Goal: Transaction & Acquisition: Purchase product/service

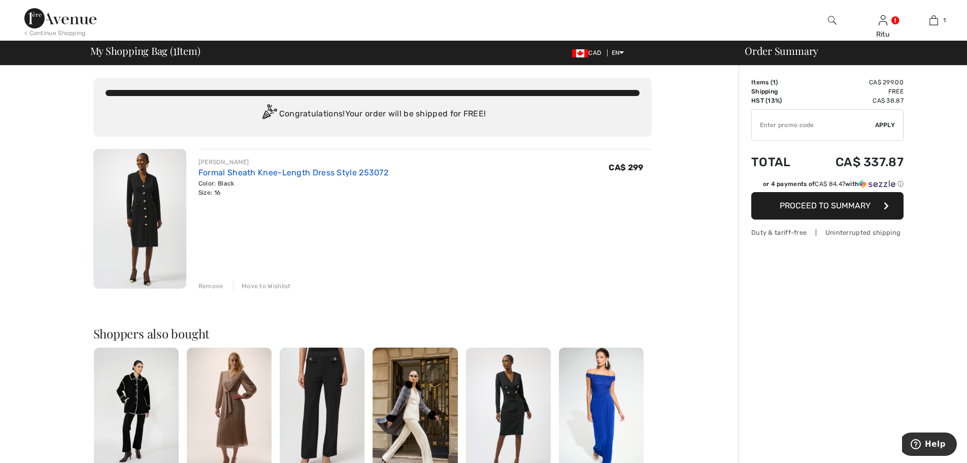
click at [254, 173] on link "Formal Sheath Knee-Length Dress Style 253072" at bounding box center [294, 173] width 190 height 10
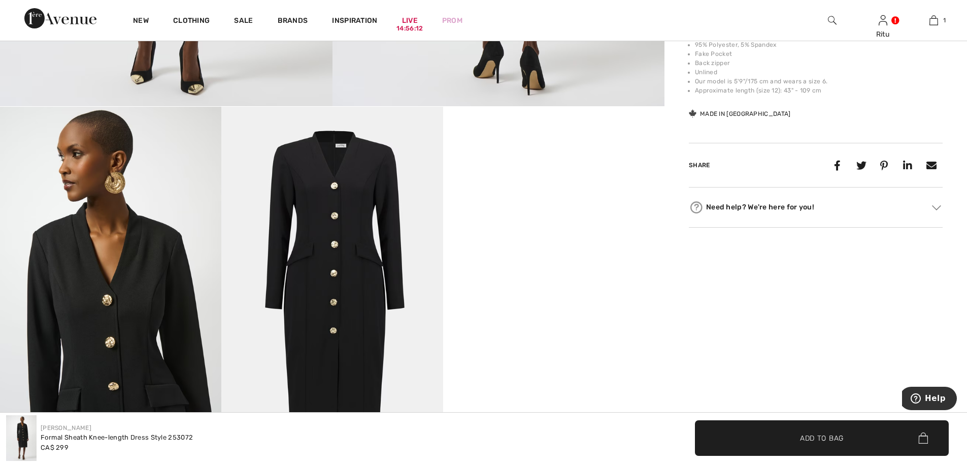
scroll to position [508, 0]
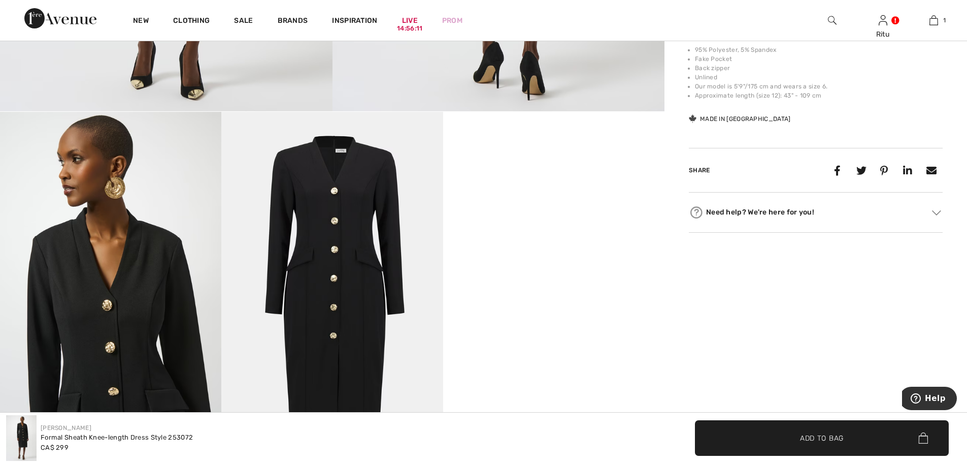
click at [312, 236] on img at bounding box center [331, 278] width 221 height 332
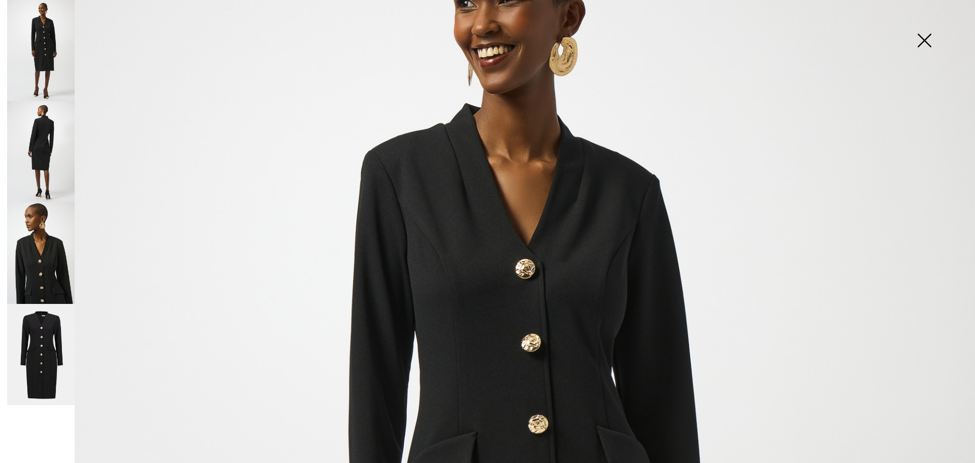
scroll to position [102, 0]
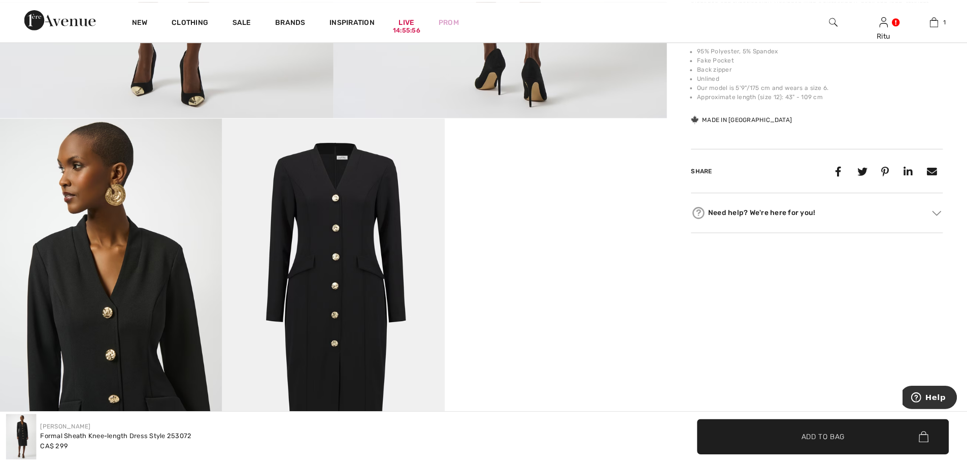
scroll to position [508, 0]
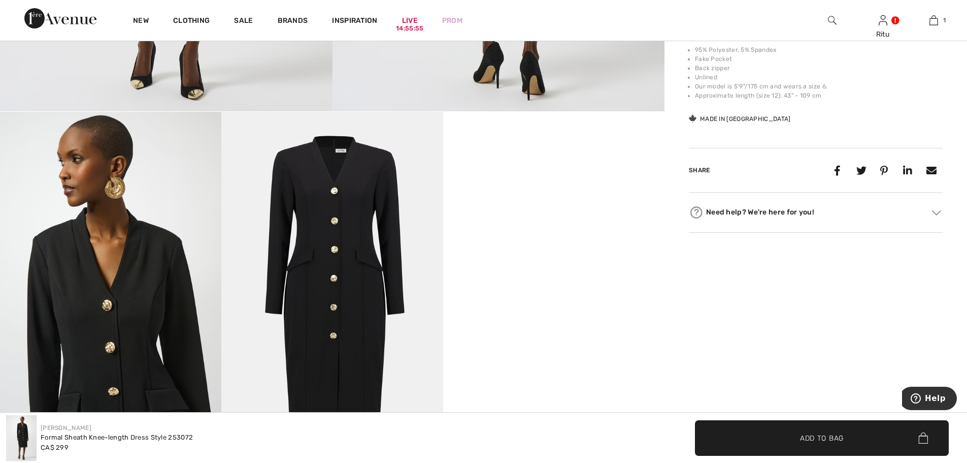
click at [148, 260] on img at bounding box center [110, 278] width 221 height 332
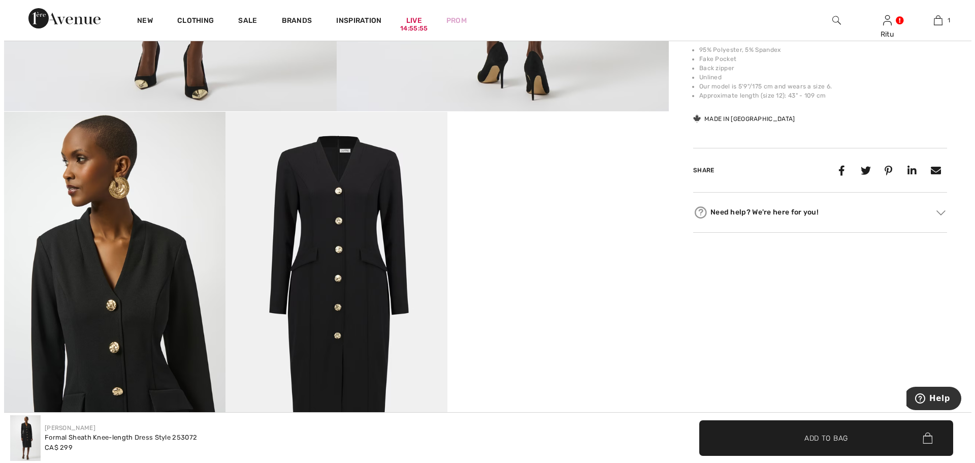
scroll to position [508, 0]
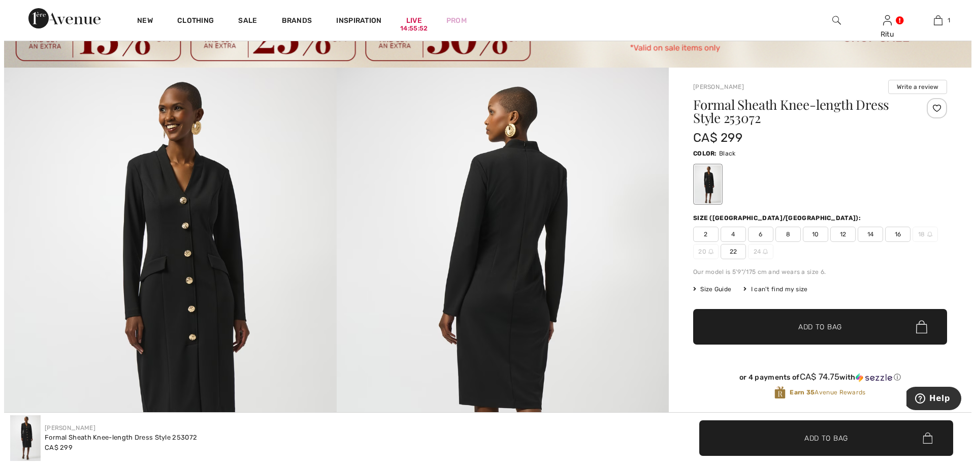
scroll to position [51, 0]
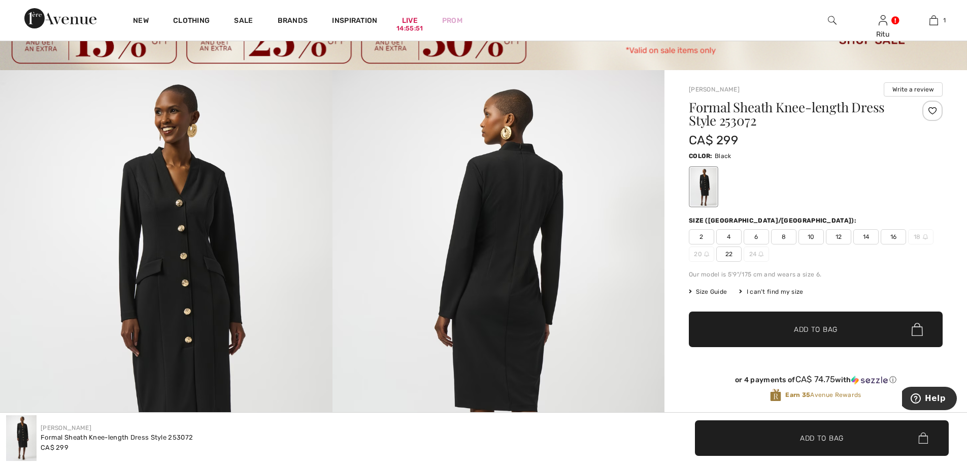
click at [504, 205] on img at bounding box center [499, 319] width 333 height 498
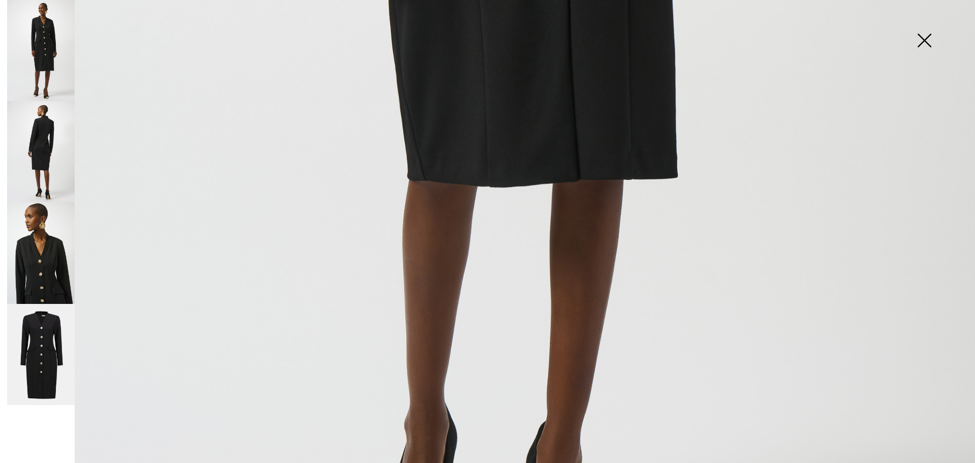
scroll to position [682, 0]
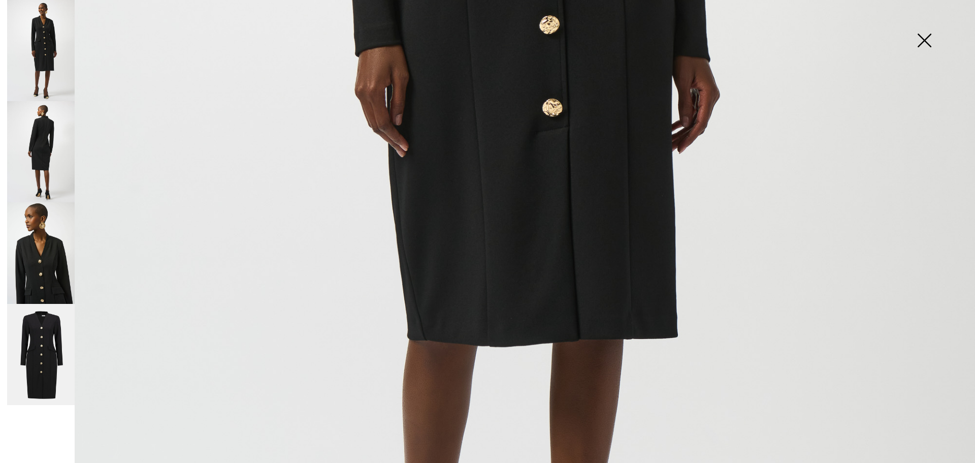
click at [30, 151] on img at bounding box center [41, 151] width 68 height 101
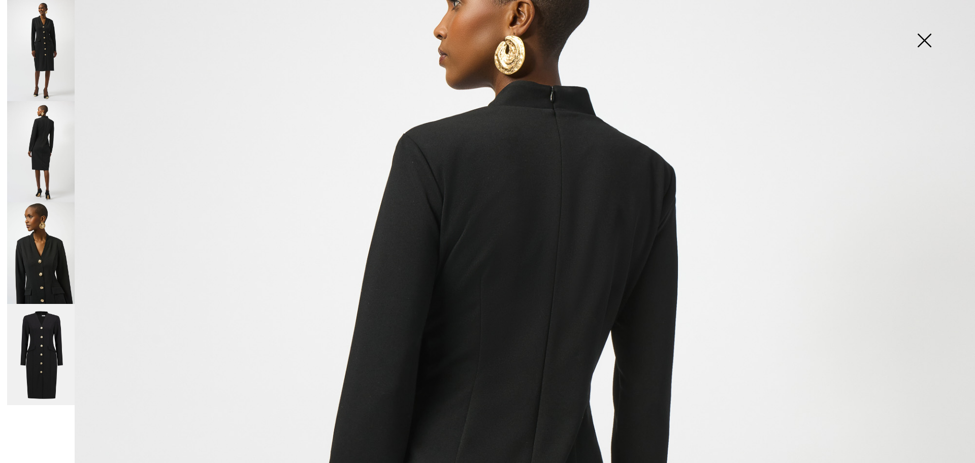
scroll to position [124, 0]
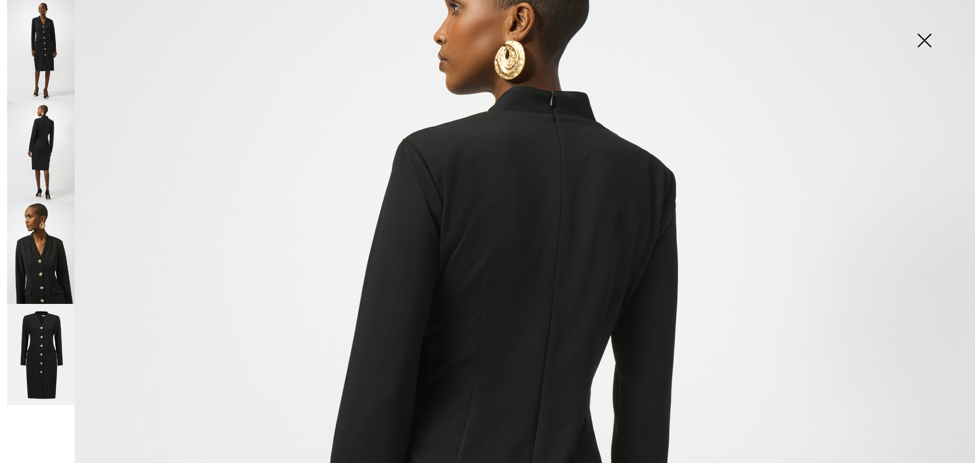
click at [64, 259] on img at bounding box center [41, 252] width 68 height 101
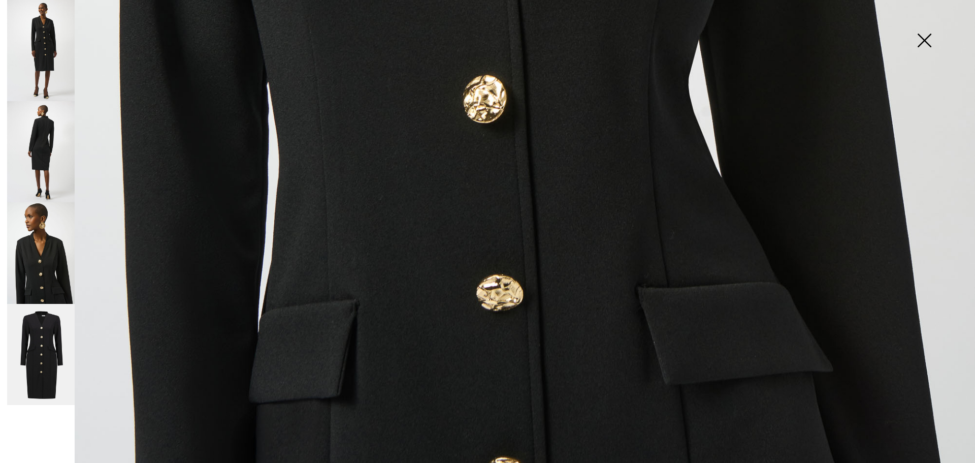
scroll to position [987, 0]
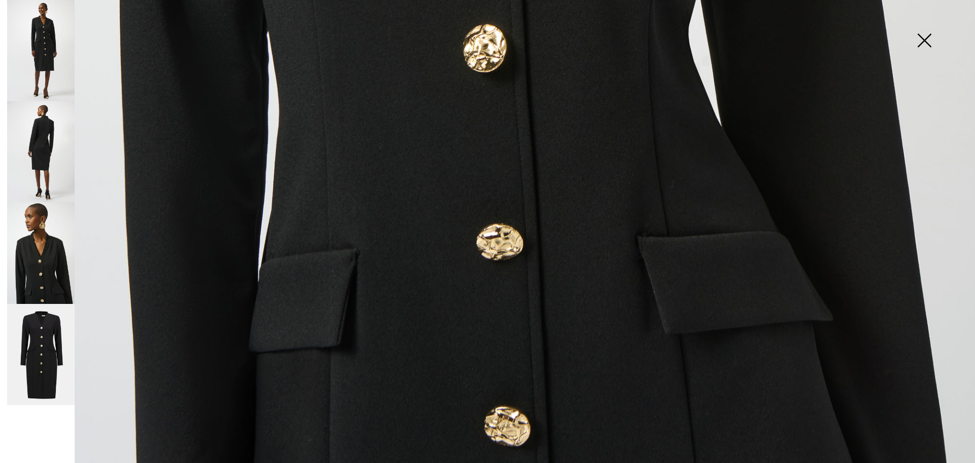
click at [51, 361] on img at bounding box center [41, 354] width 68 height 101
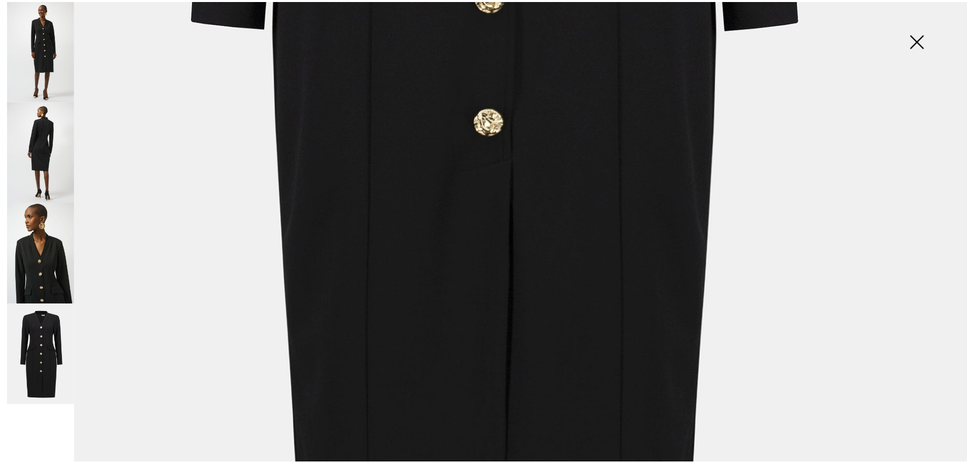
scroll to position [988, 0]
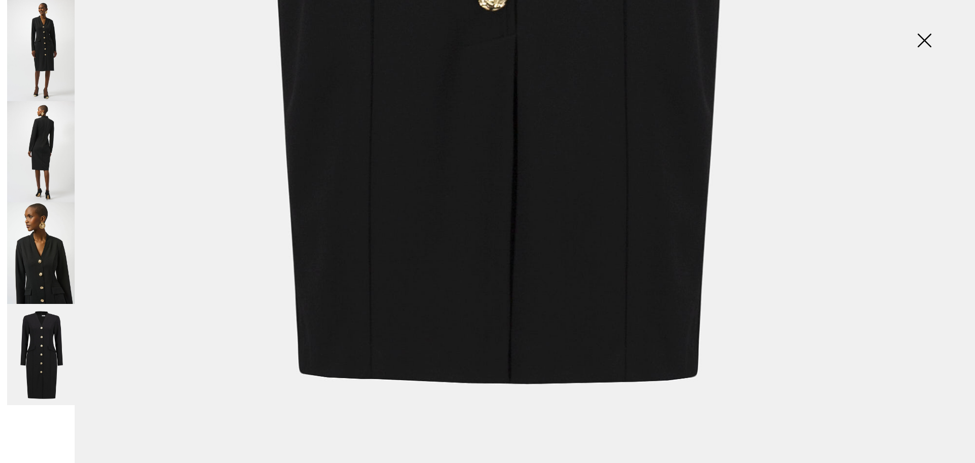
click at [924, 41] on img at bounding box center [924, 41] width 51 height 52
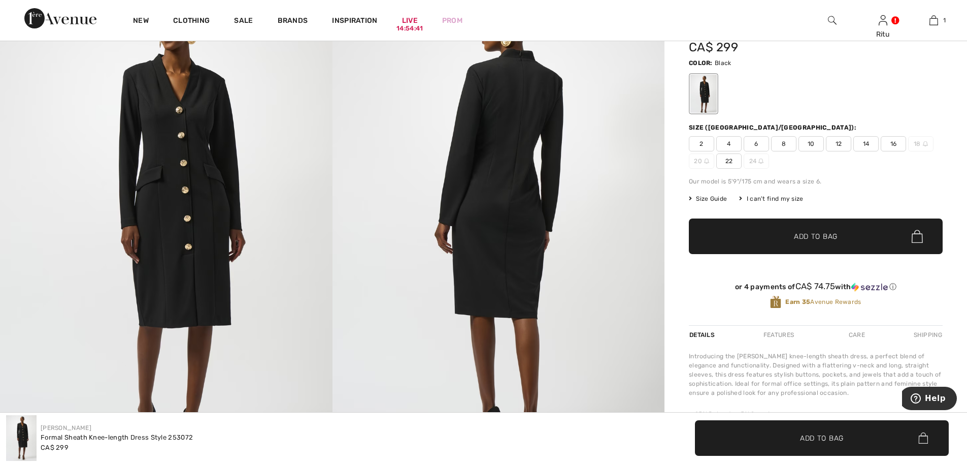
scroll to position [0, 0]
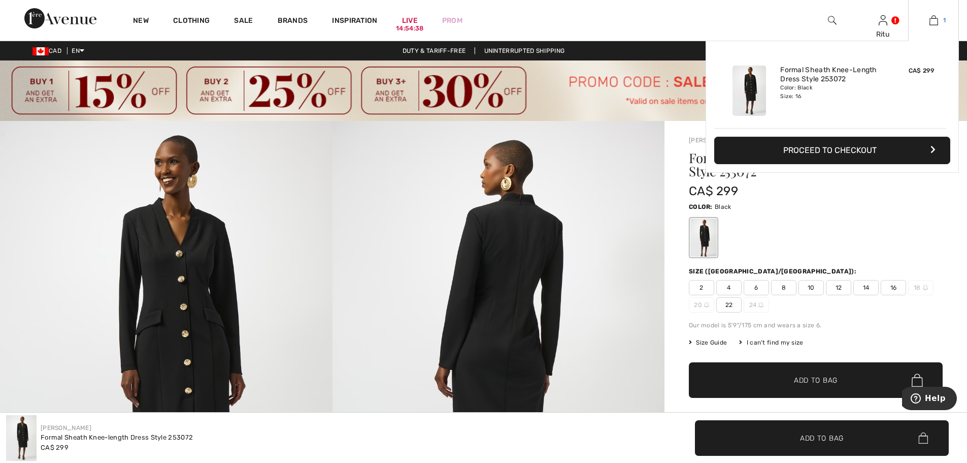
click at [935, 22] on img at bounding box center [934, 20] width 9 height 12
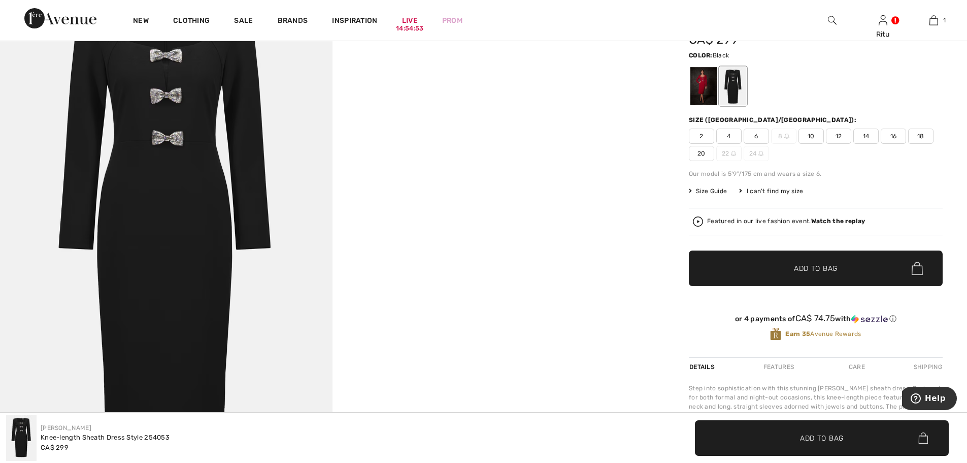
scroll to position [203, 0]
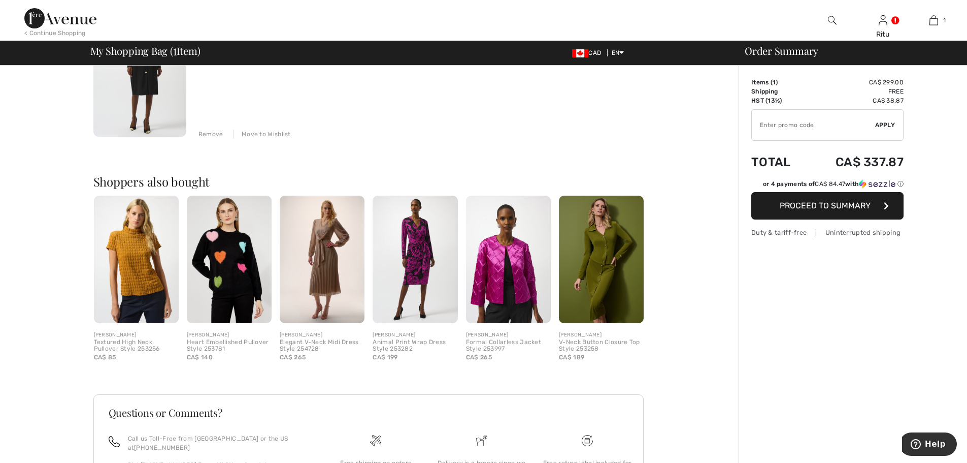
scroll to position [152, 0]
click at [501, 251] on img at bounding box center [508, 258] width 85 height 127
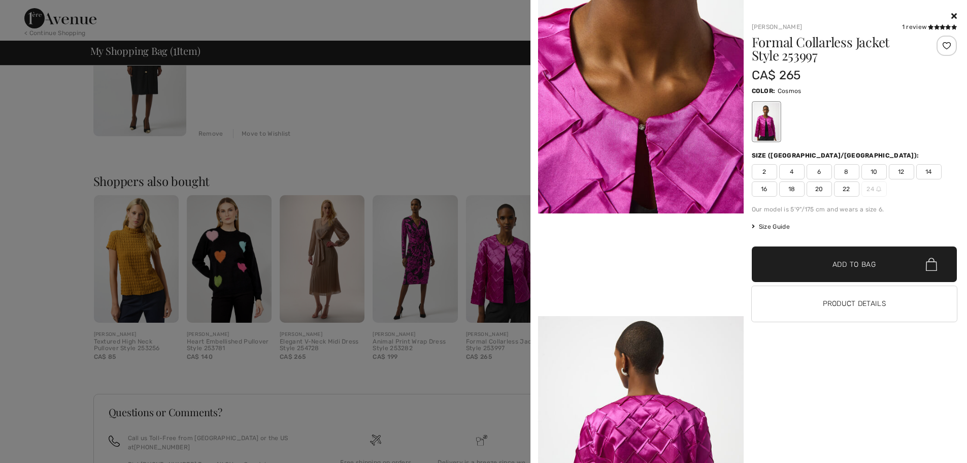
scroll to position [97, 0]
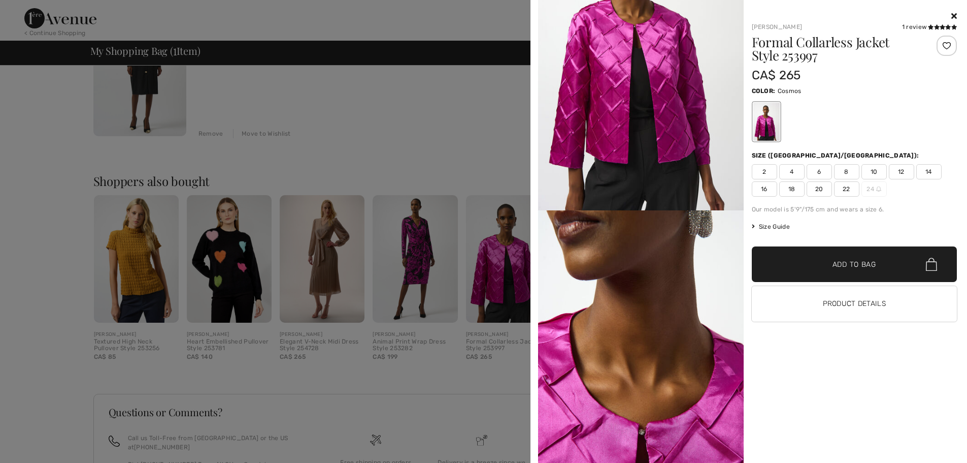
click at [386, 136] on div at bounding box center [483, 231] width 967 height 463
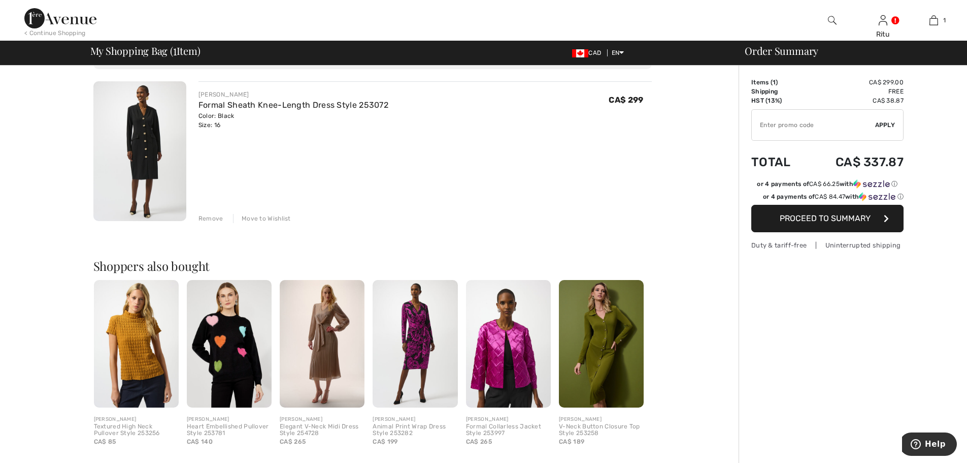
scroll to position [0, 0]
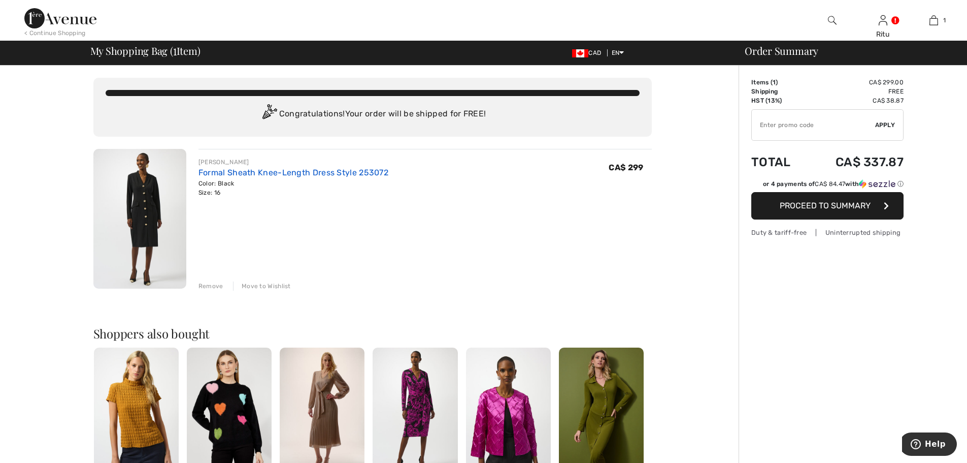
click at [280, 174] on link "Formal Sheath Knee-Length Dress Style 253072" at bounding box center [294, 173] width 190 height 10
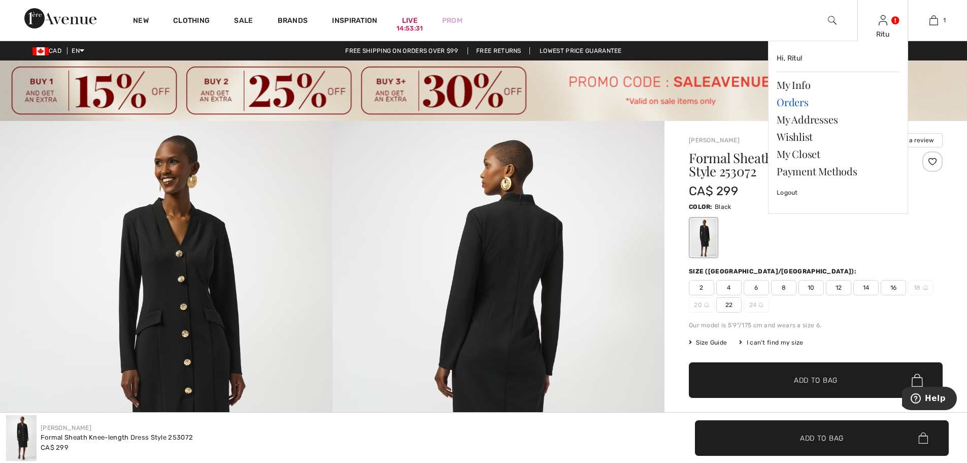
click at [795, 105] on link "Orders" at bounding box center [838, 101] width 123 height 17
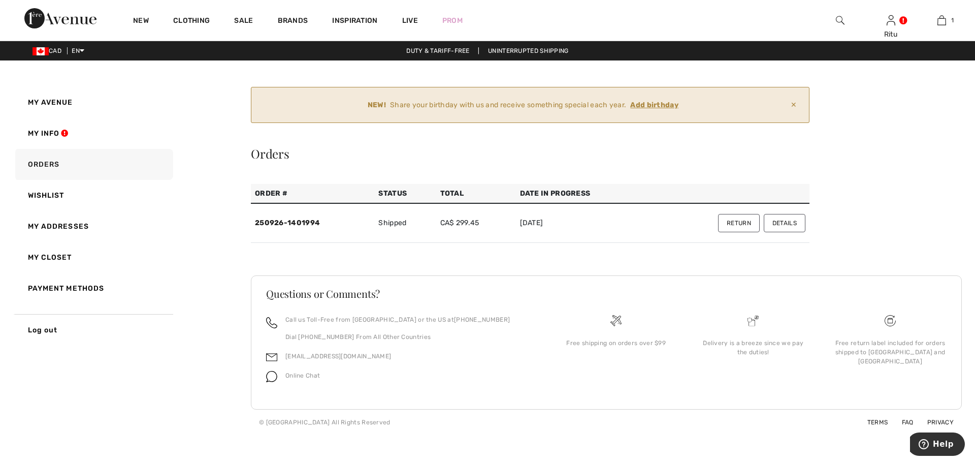
click at [655, 104] on ins "Add birthday" at bounding box center [654, 105] width 48 height 9
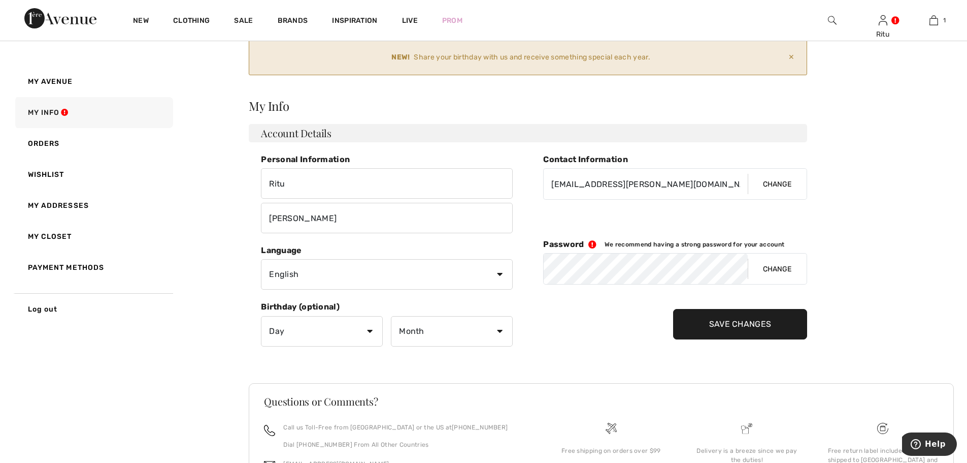
scroll to position [102, 0]
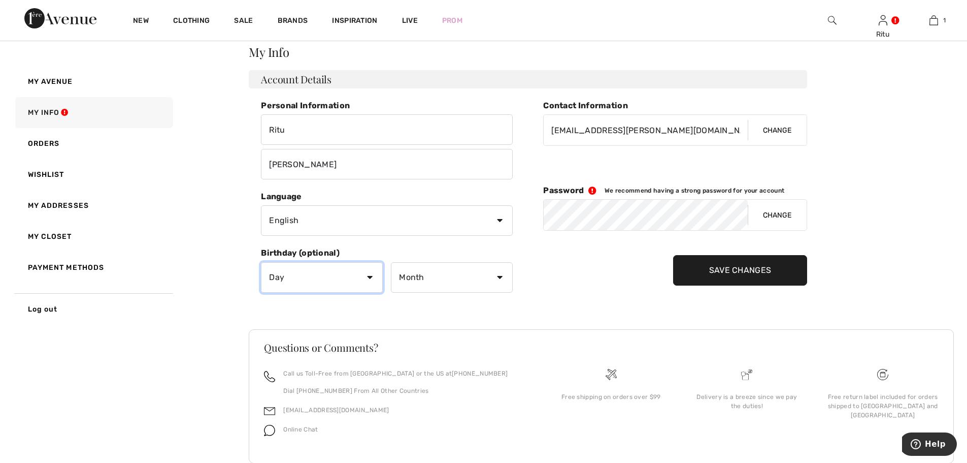
click at [348, 279] on select "Day 1 2 3 4 5 6 7 8 9 10 11 12 13 14 15 16 17 18 19 20 21 22 23 24 25 26 27 28 …" at bounding box center [322, 277] width 122 height 30
select select "4"
click at [261, 262] on select "Day 1 2 3 4 5 6 7 8 9 10 11 12 13 14 15 16 17 18 19 20 21 22 23 24 25 26 27 28 …" at bounding box center [322, 277] width 122 height 30
click at [500, 280] on select "Month January February March April May June July August September October Novem…" at bounding box center [452, 277] width 122 height 30
select select "11"
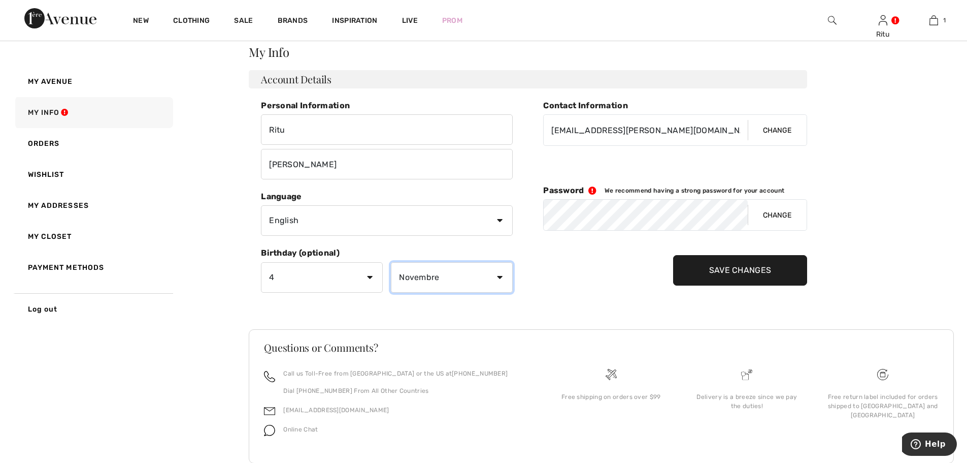
click at [391, 262] on select "Month January February March April May June July August September October Novem…" at bounding box center [452, 277] width 122 height 30
click at [716, 263] on input "Save Changes" at bounding box center [740, 270] width 135 height 30
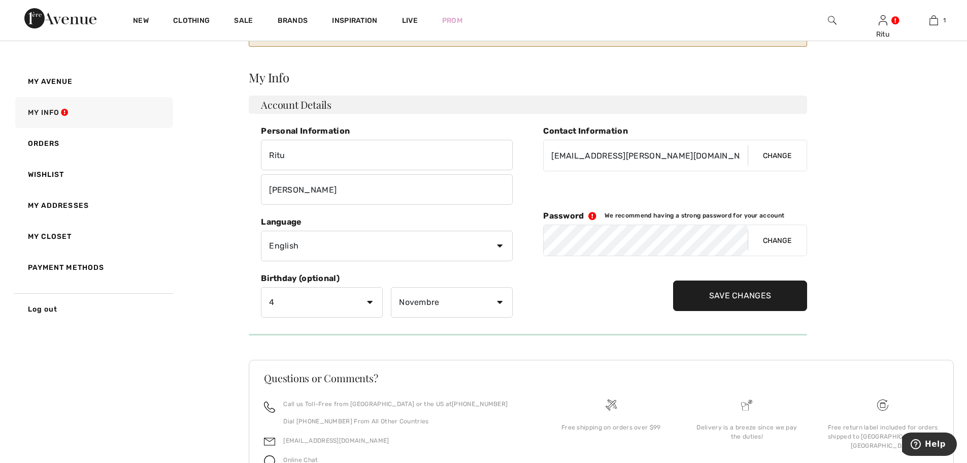
scroll to position [41, 0]
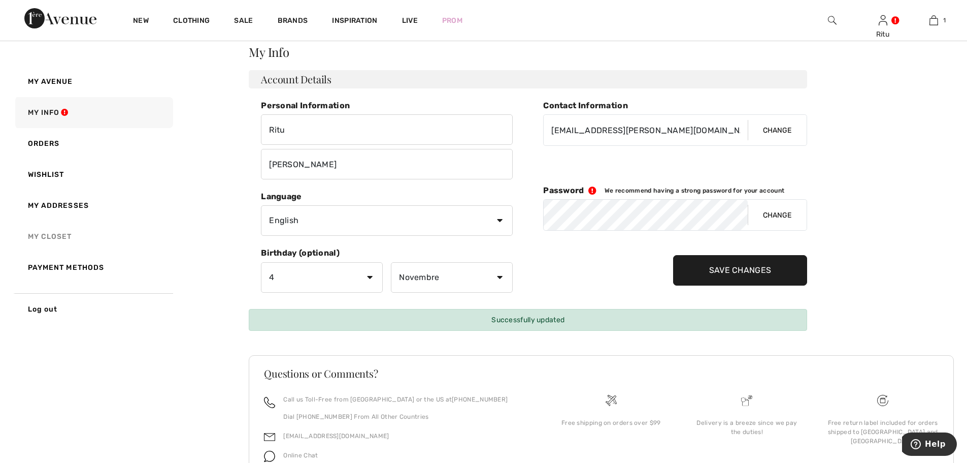
click at [74, 236] on link "My Closet" at bounding box center [93, 236] width 160 height 31
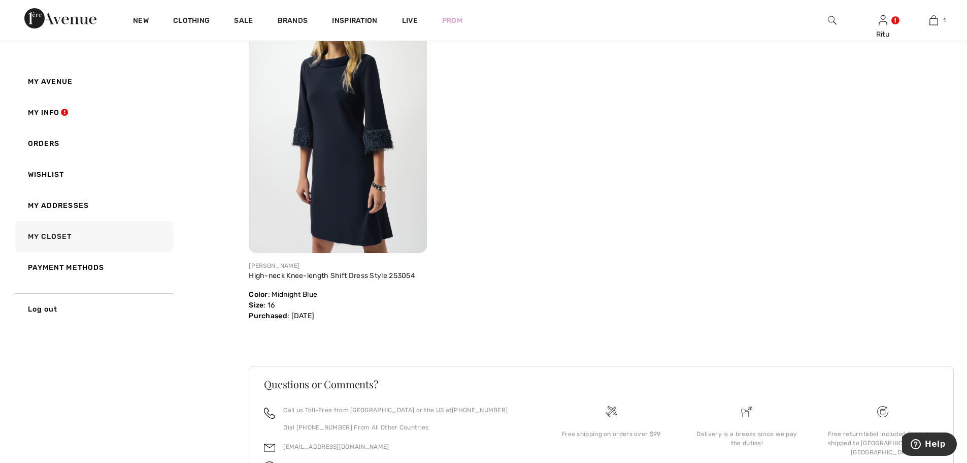
scroll to position [102, 0]
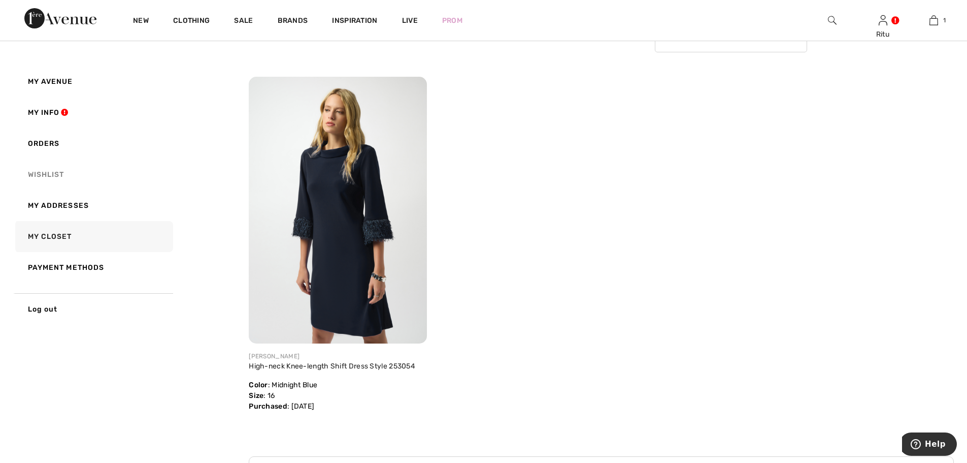
click at [58, 173] on link "Wishlist" at bounding box center [93, 174] width 160 height 31
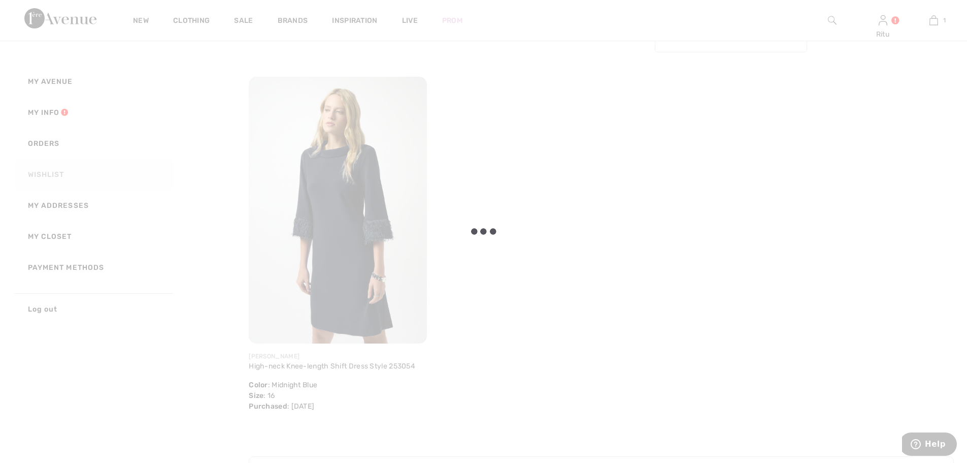
scroll to position [0, 0]
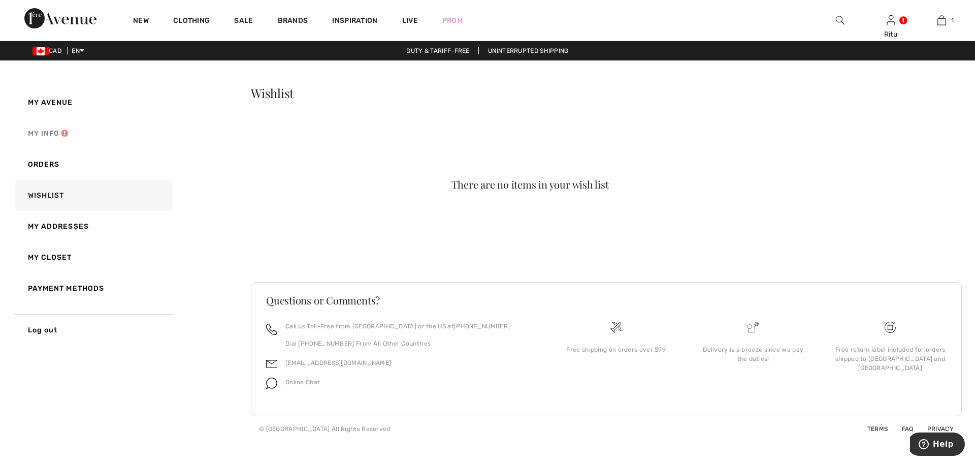
click at [49, 135] on link "My Info" at bounding box center [93, 133] width 160 height 31
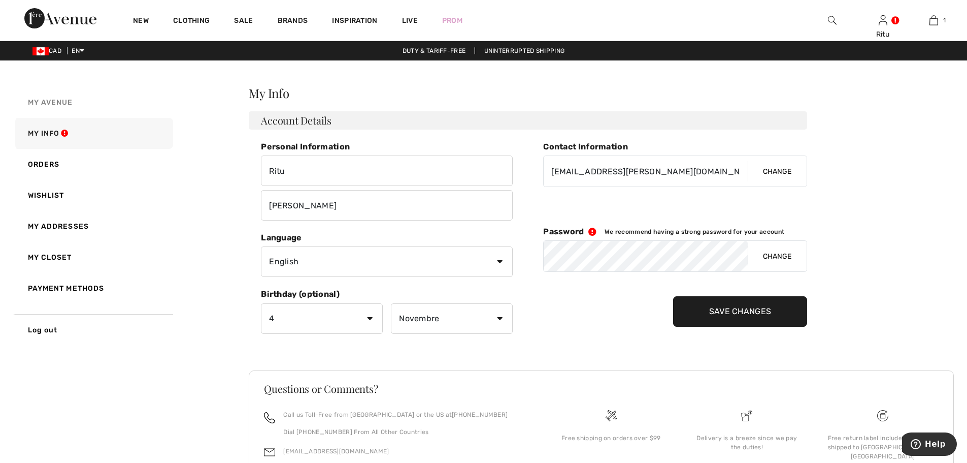
click at [61, 104] on span "My Avenue" at bounding box center [50, 102] width 45 height 9
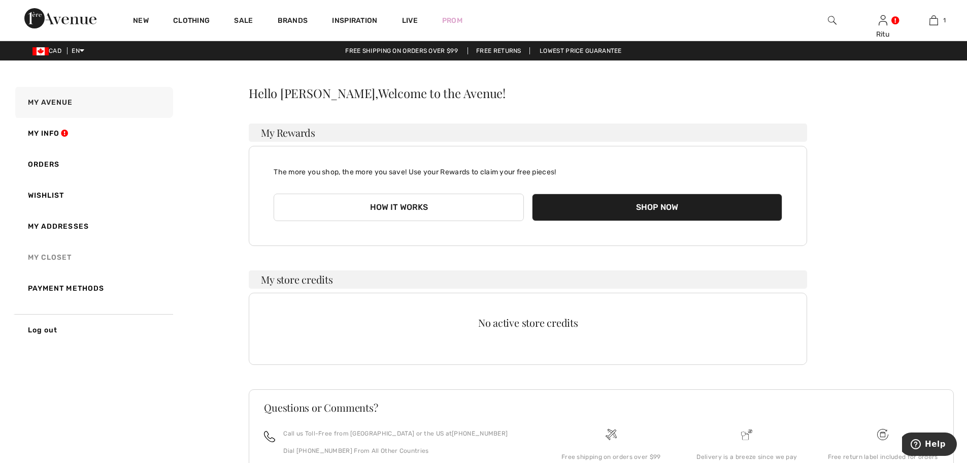
click at [48, 254] on link "My Closet" at bounding box center [93, 257] width 160 height 31
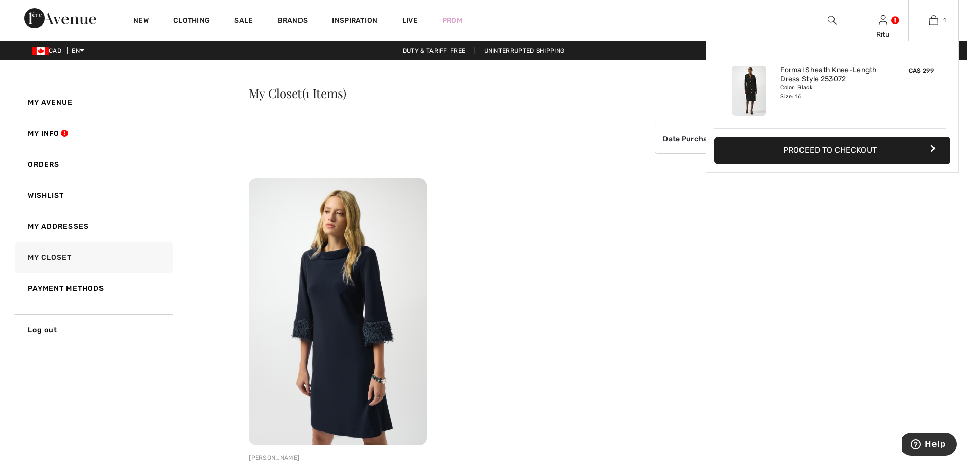
click at [858, 156] on button "Proceed to Checkout" at bounding box center [832, 150] width 236 height 27
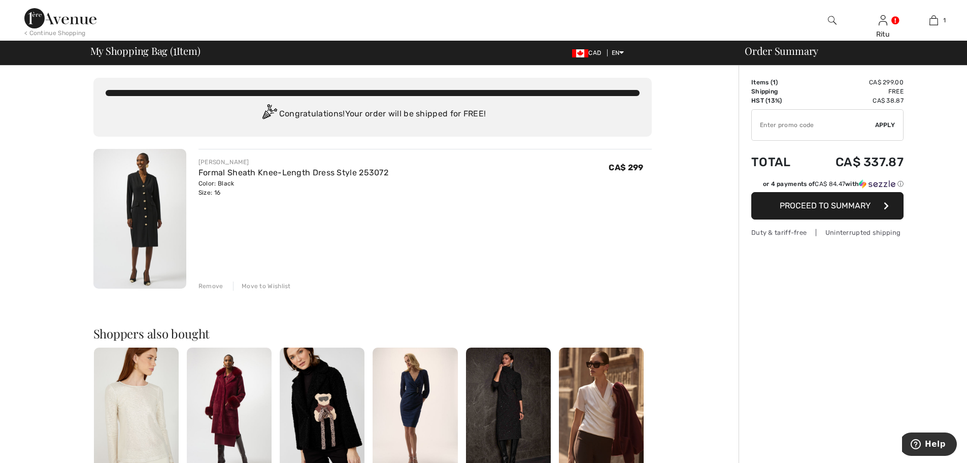
click at [829, 208] on span "Proceed to Summary" at bounding box center [825, 206] width 91 height 10
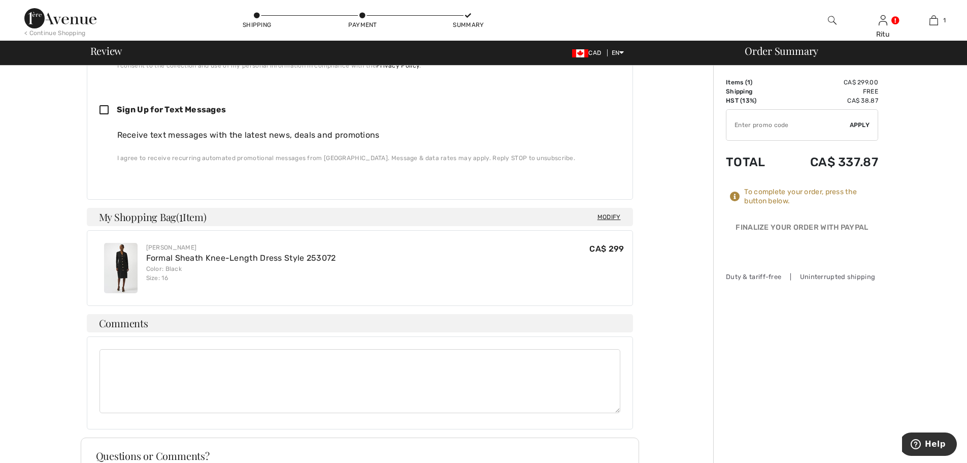
scroll to position [355, 0]
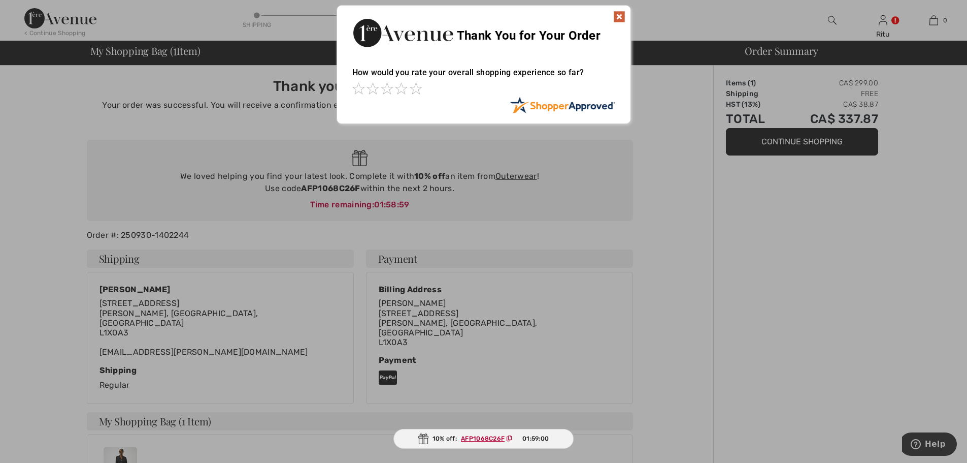
click at [618, 18] on img at bounding box center [619, 17] width 12 height 12
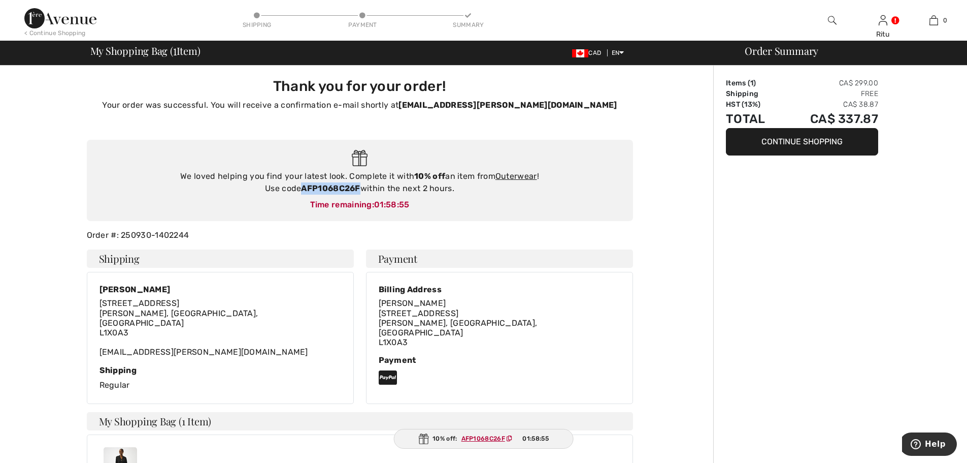
drag, startPoint x: 302, startPoint y: 187, endPoint x: 360, endPoint y: 188, distance: 57.9
click at [360, 188] on strong "AFP1068C26F" at bounding box center [330, 188] width 59 height 10
copy strong "AFP1068C26F"
click at [523, 175] on link "Outerwear" at bounding box center [517, 176] width 42 height 10
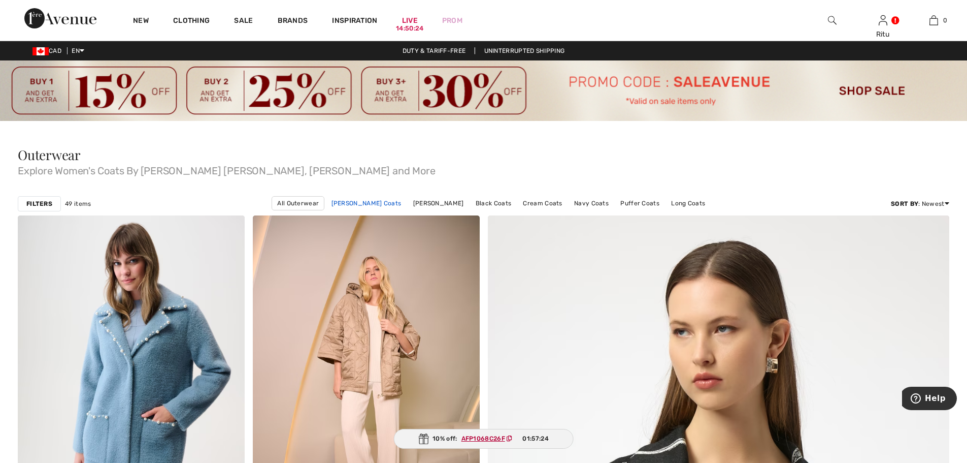
click at [374, 204] on link "Joseph Ribkoff Coats" at bounding box center [366, 203] width 80 height 13
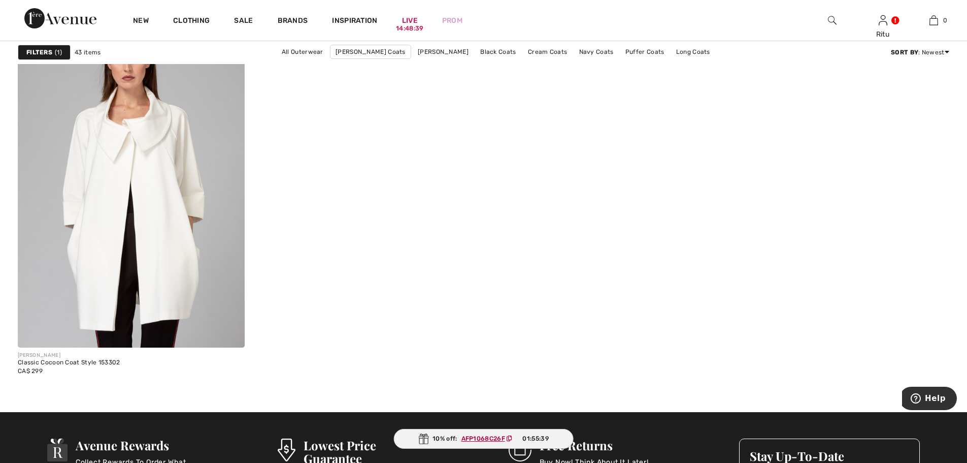
scroll to position [5585, 0]
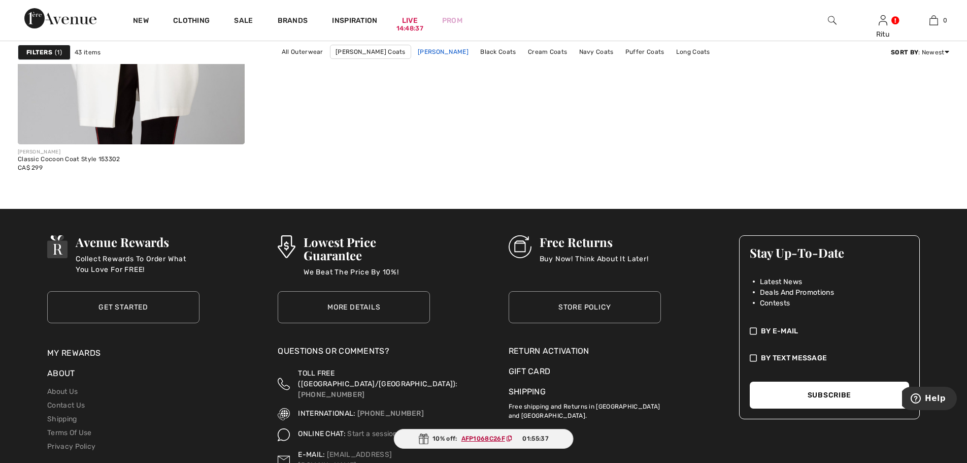
click at [455, 53] on link "Frank Lyman Coats" at bounding box center [443, 51] width 61 height 13
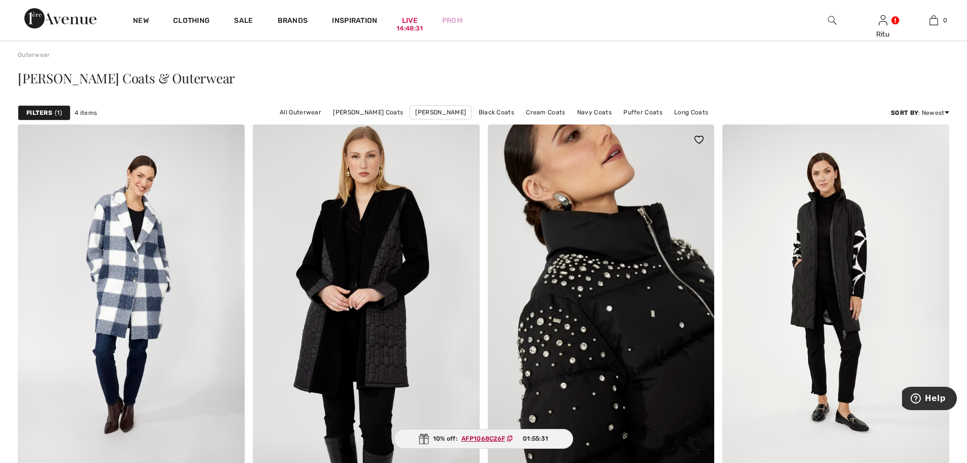
scroll to position [51, 0]
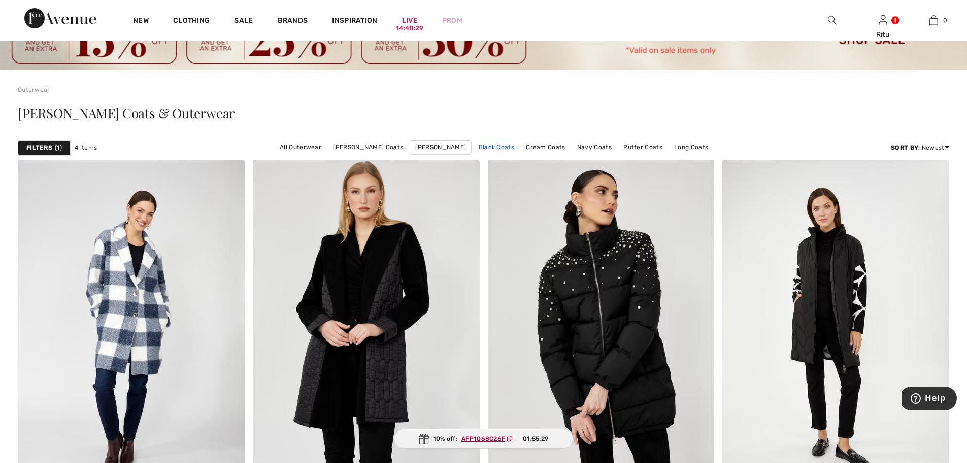
click at [496, 147] on link "Black Coats" at bounding box center [497, 147] width 46 height 13
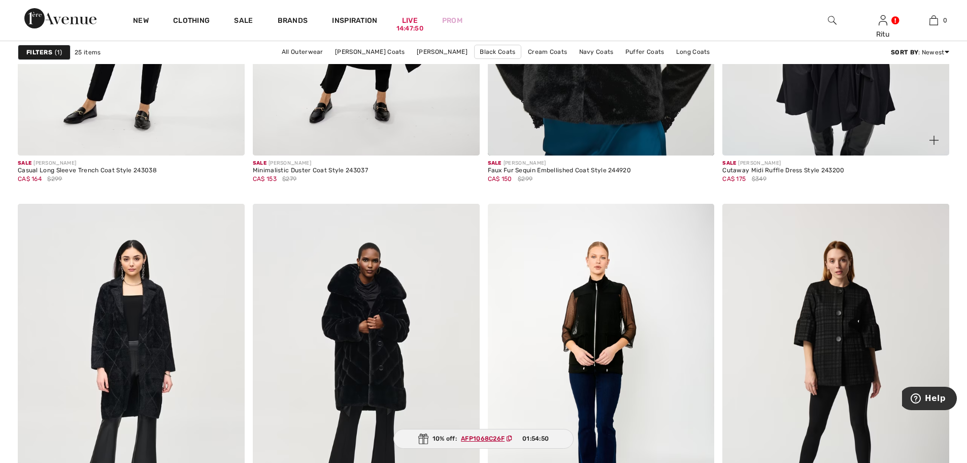
scroll to position [2234, 0]
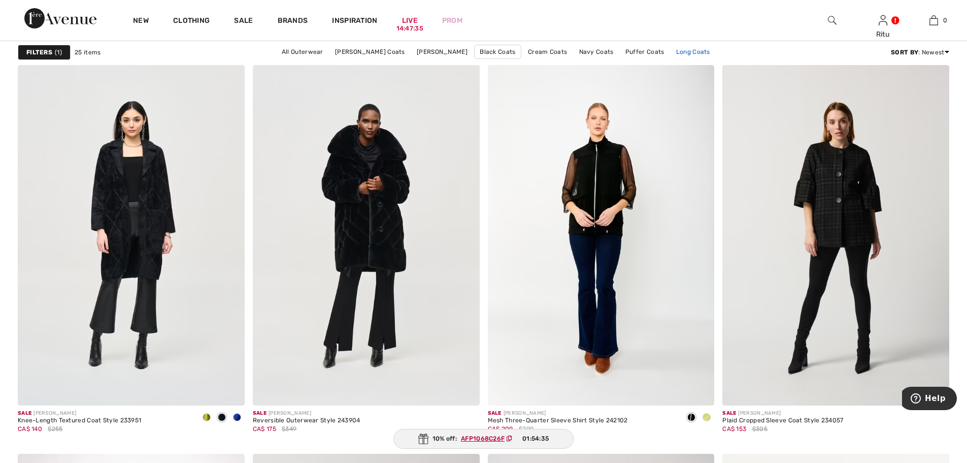
click at [691, 49] on link "Long Coats" at bounding box center [693, 51] width 44 height 13
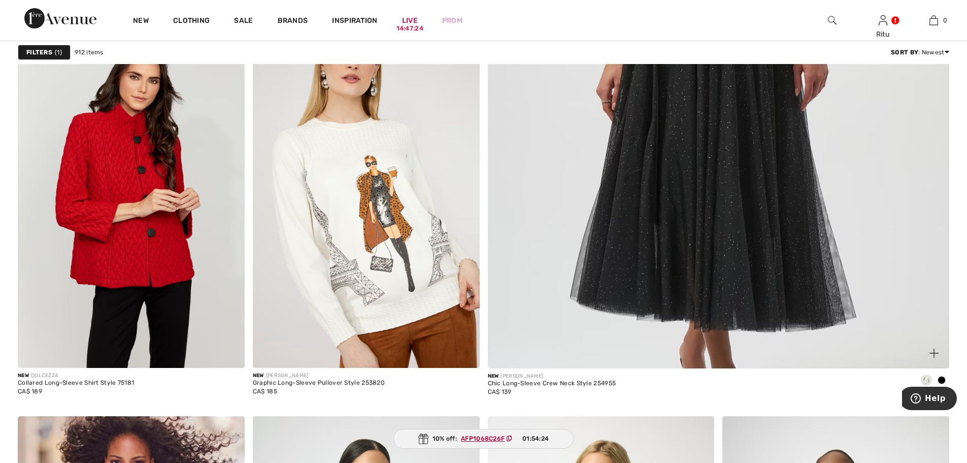
scroll to position [559, 0]
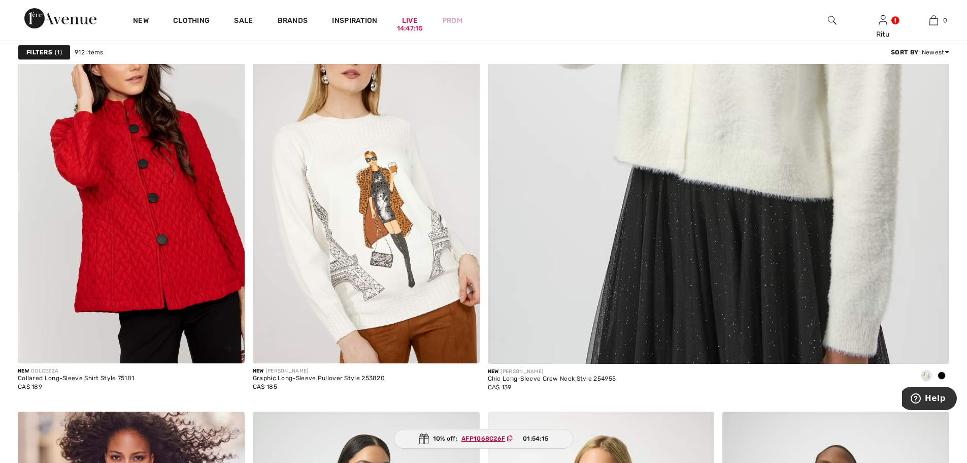
click at [115, 232] on img at bounding box center [131, 193] width 227 height 340
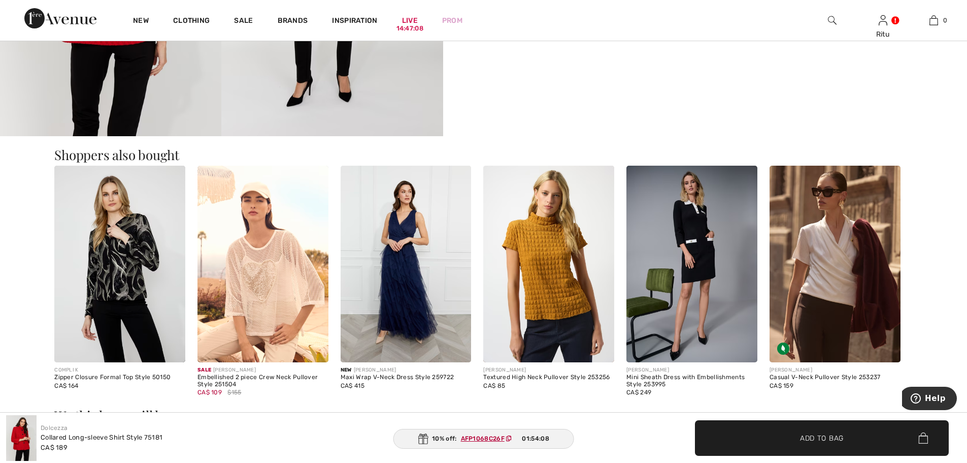
scroll to position [914, 0]
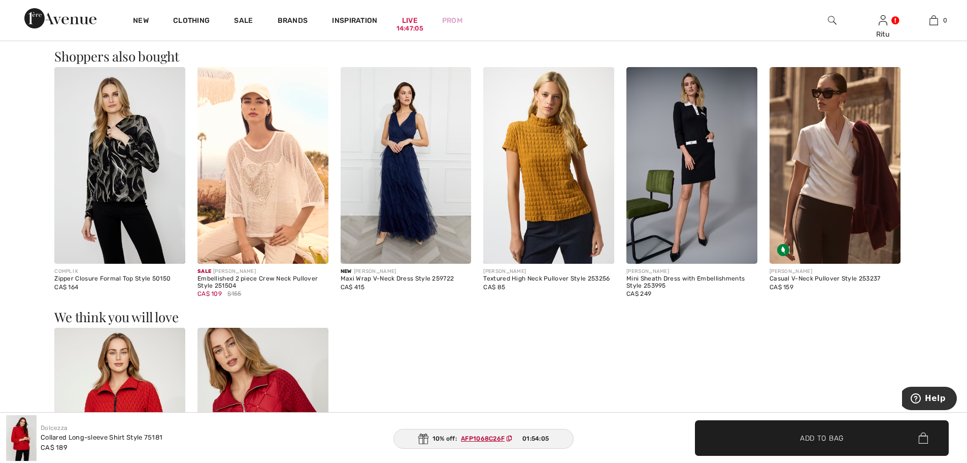
click at [107, 188] on img at bounding box center [119, 165] width 131 height 197
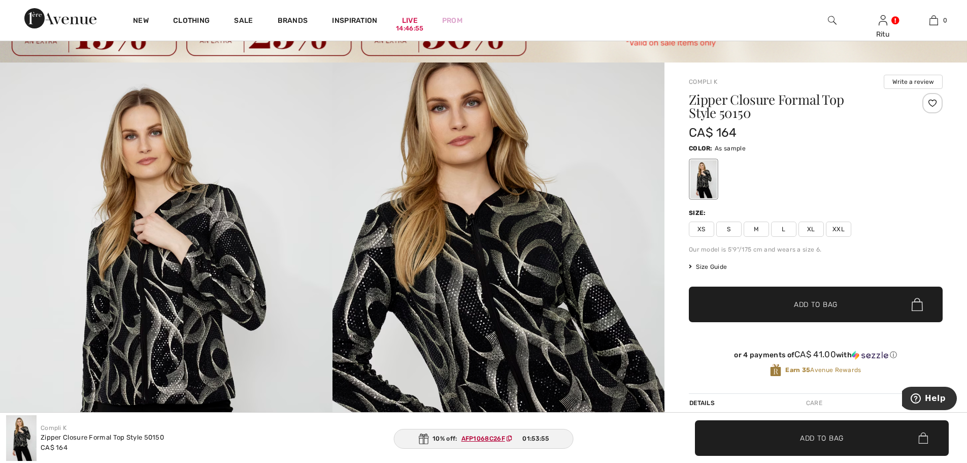
scroll to position [51, 0]
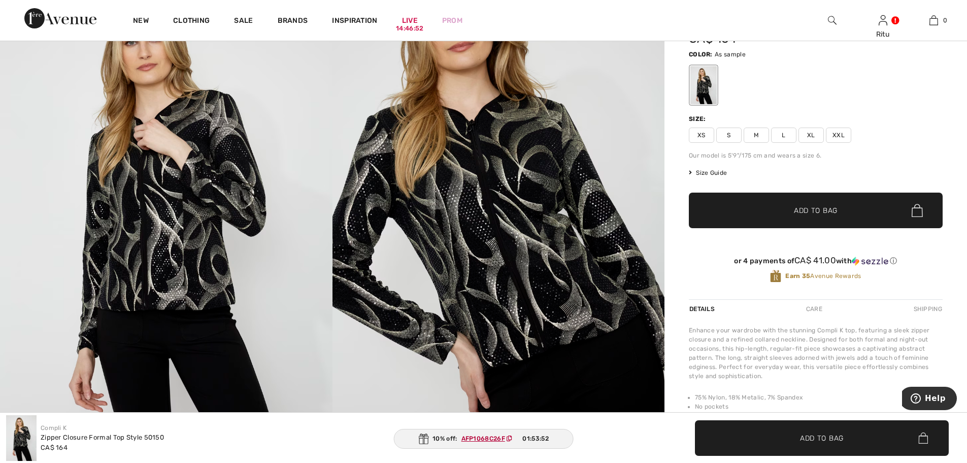
click at [158, 254] on img at bounding box center [166, 218] width 333 height 499
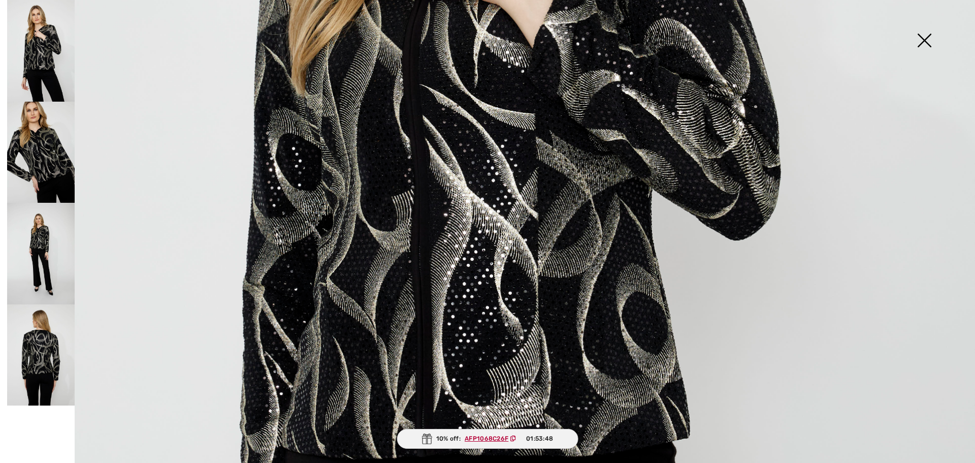
scroll to position [711, 0]
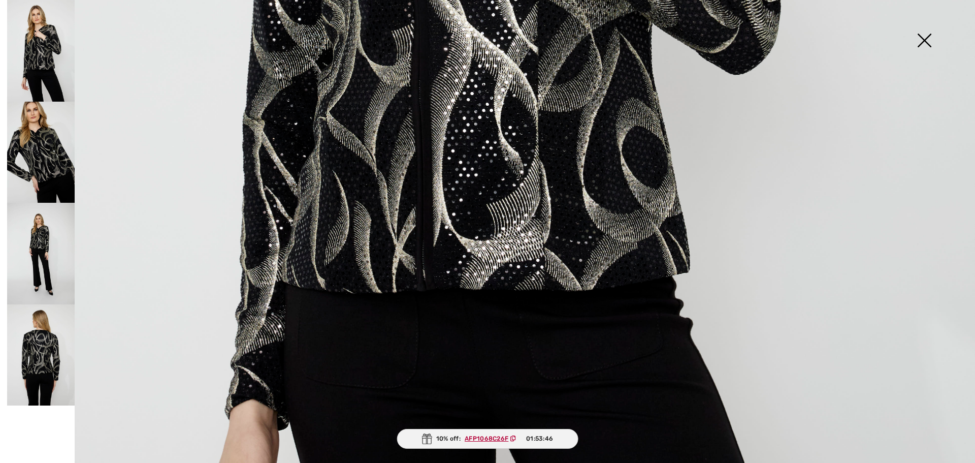
click at [29, 260] on img at bounding box center [41, 254] width 68 height 102
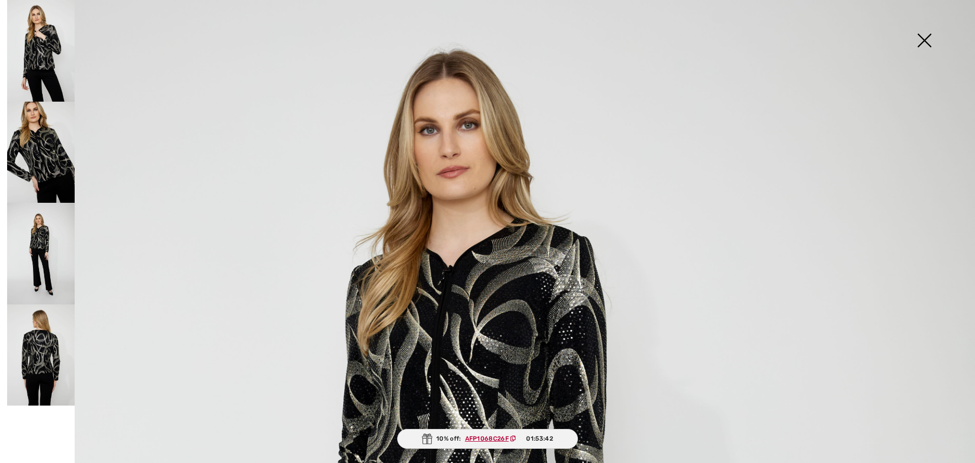
scroll to position [51, 0]
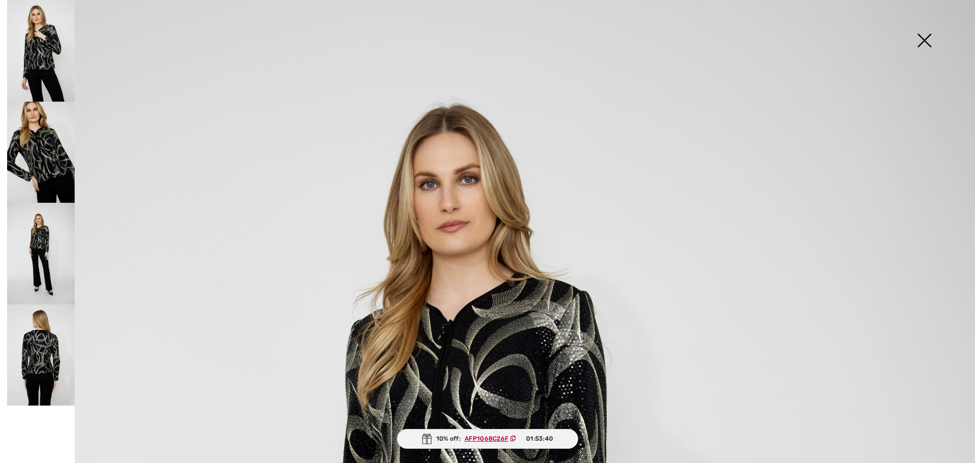
click at [36, 274] on img at bounding box center [41, 254] width 68 height 102
click at [49, 352] on img at bounding box center [41, 355] width 68 height 102
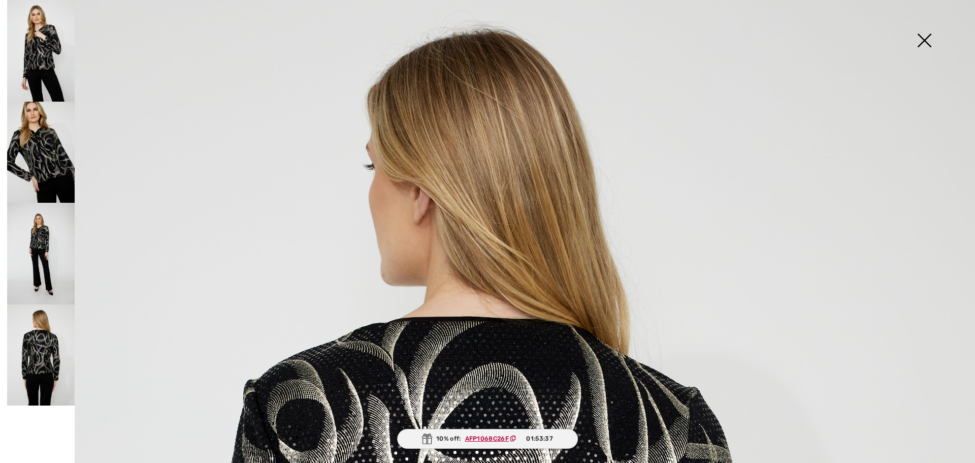
scroll to position [0, 0]
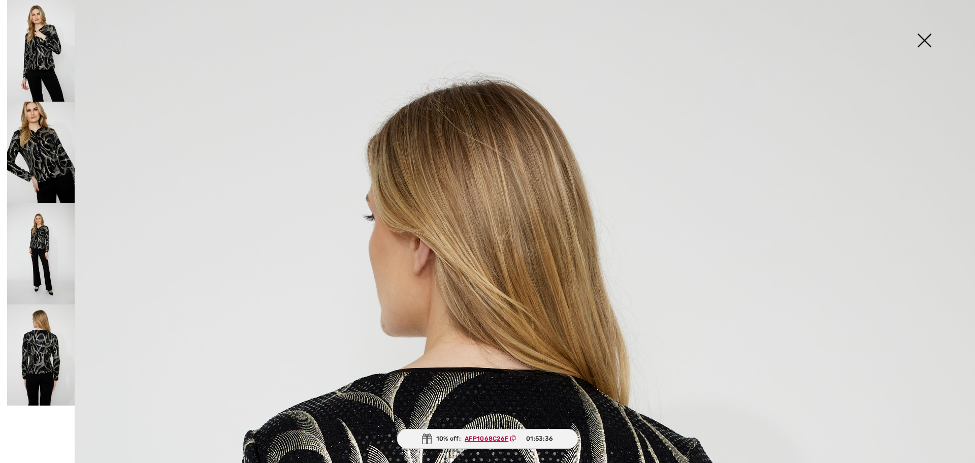
click at [929, 43] on img at bounding box center [924, 41] width 51 height 52
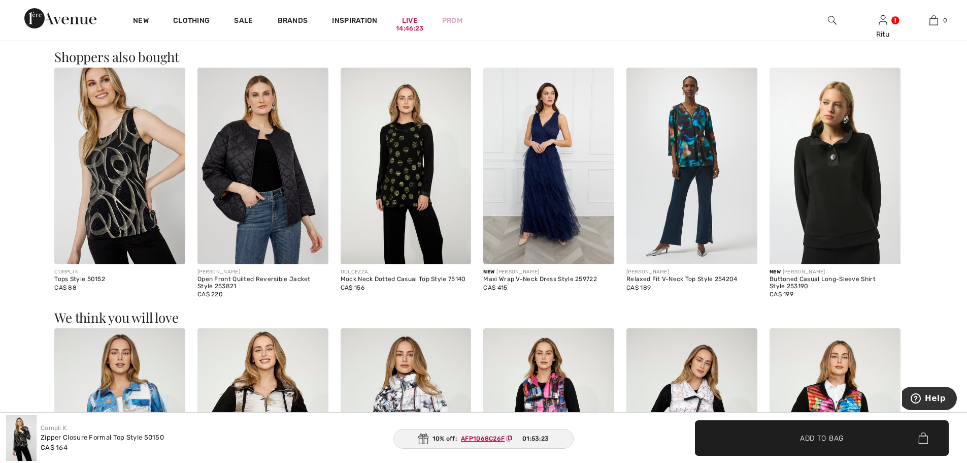
scroll to position [914, 0]
click at [397, 190] on img at bounding box center [406, 165] width 131 height 197
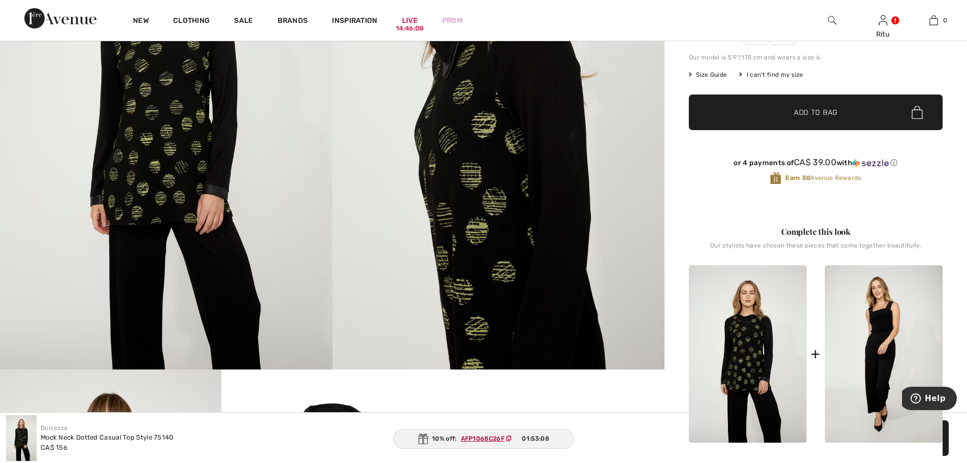
scroll to position [355, 0]
